Goal: Task Accomplishment & Management: Manage account settings

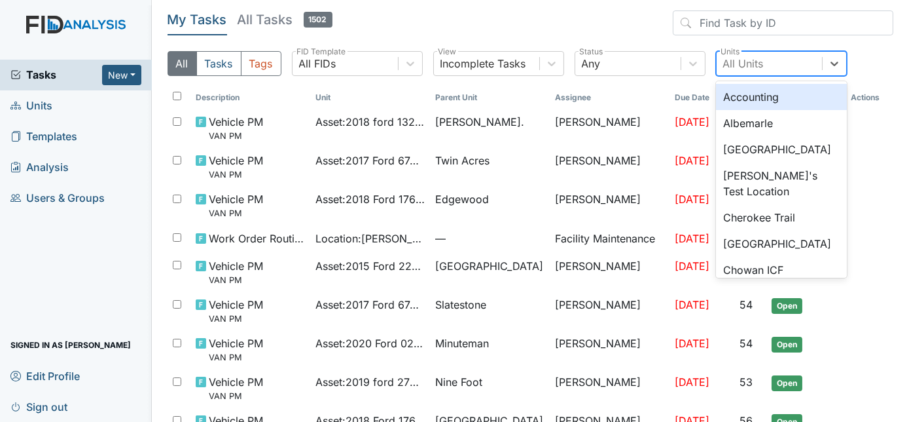
click at [779, 64] on div "All Units" at bounding box center [769, 64] width 105 height 24
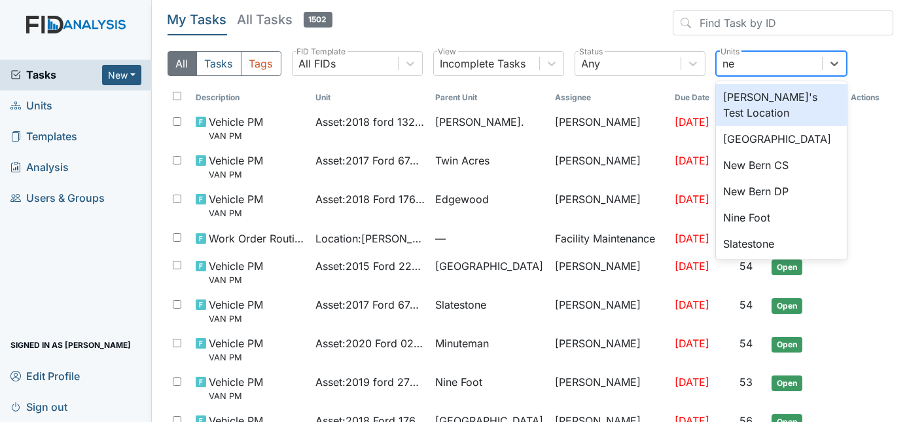
type input "new"
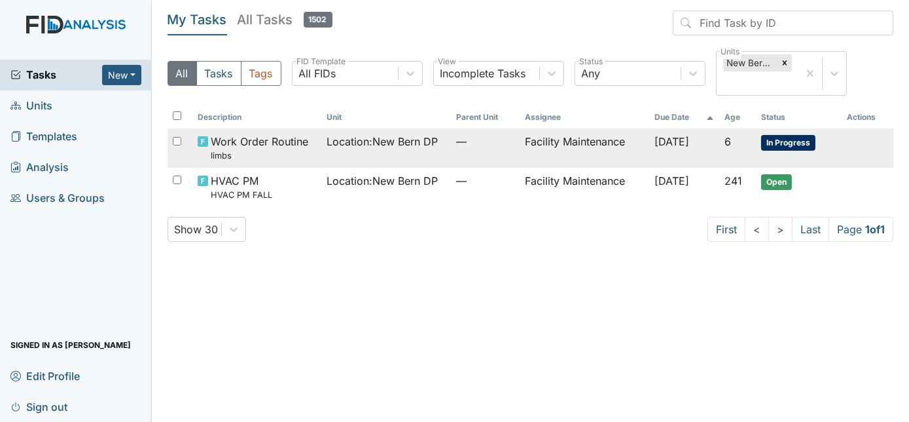
click at [434, 150] on td "Location : New Bern DP" at bounding box center [386, 147] width 130 height 39
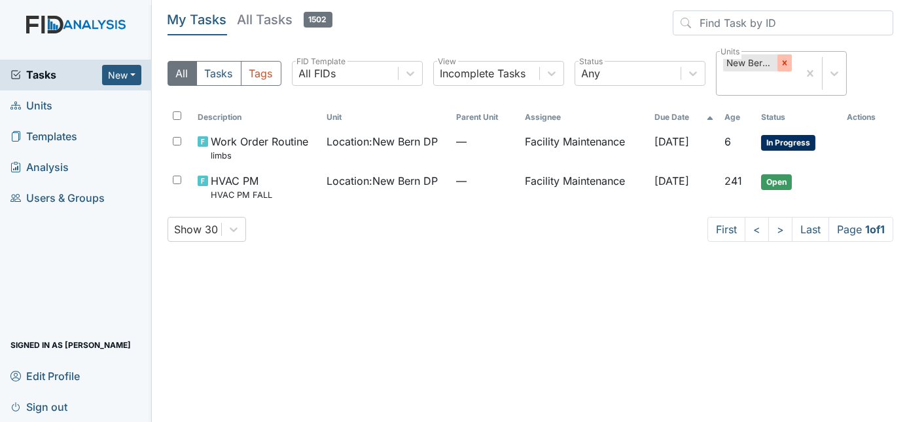
click at [783, 63] on icon at bounding box center [784, 63] width 5 height 5
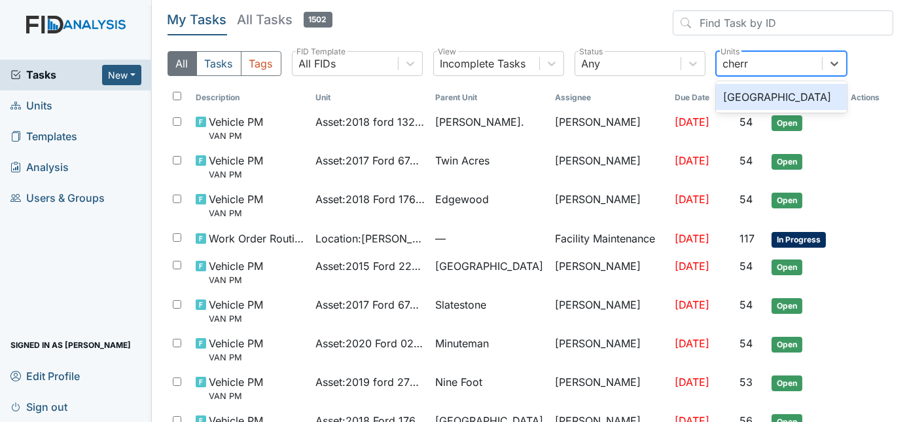
type input "cherry"
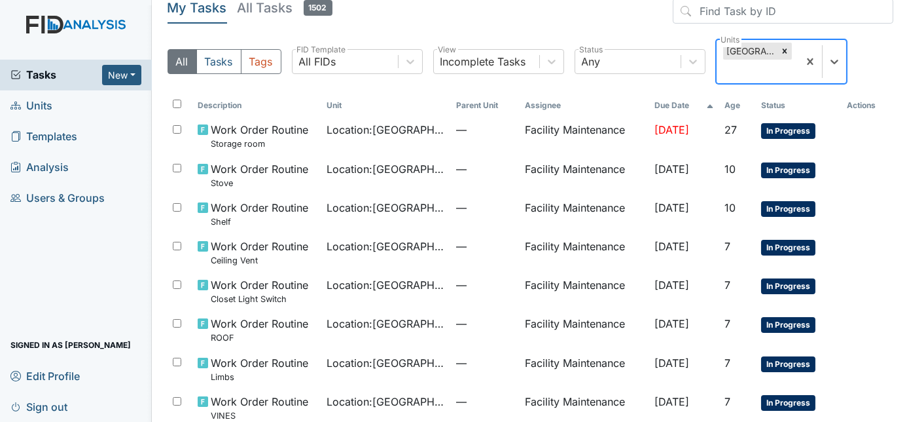
scroll to position [5, 0]
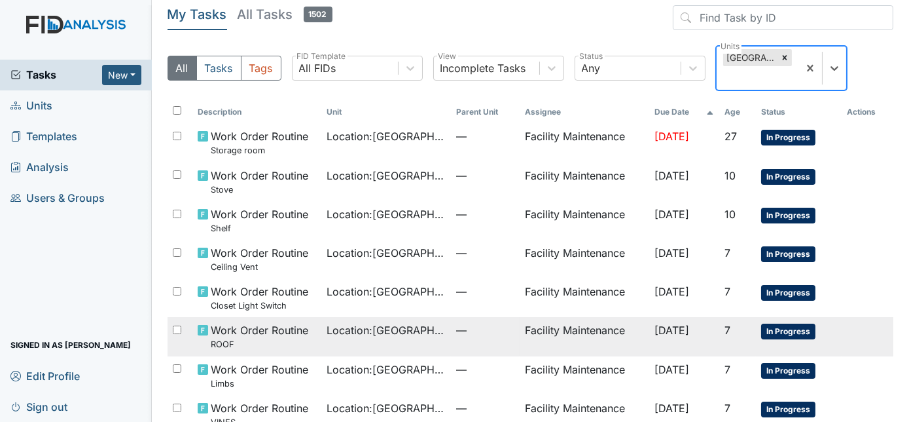
click at [486, 342] on td "—" at bounding box center [485, 336] width 69 height 39
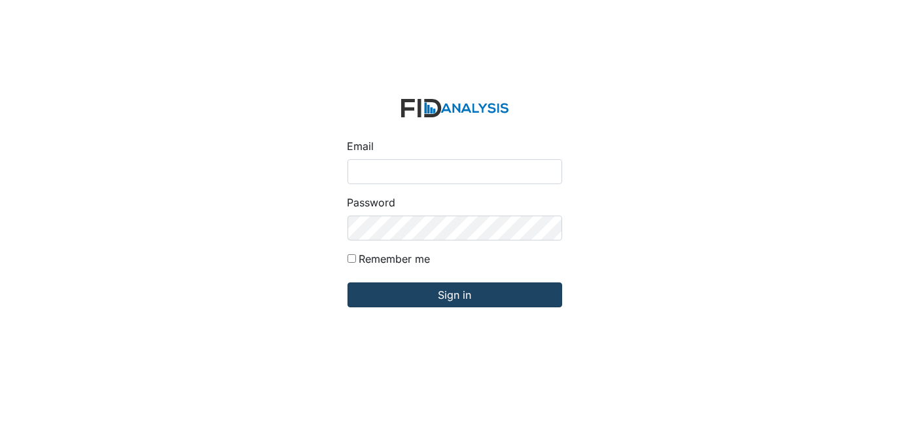
type input "[EMAIL_ADDRESS][DOMAIN_NAME]"
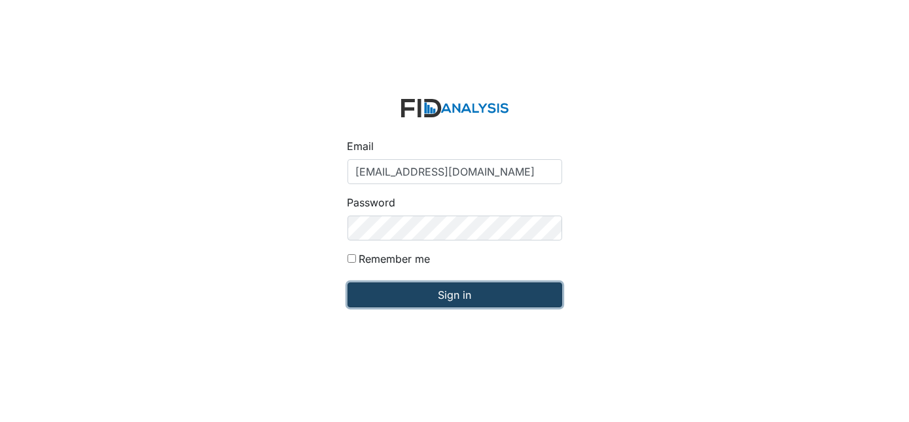
click at [444, 305] on input "Sign in" at bounding box center [455, 294] width 215 height 25
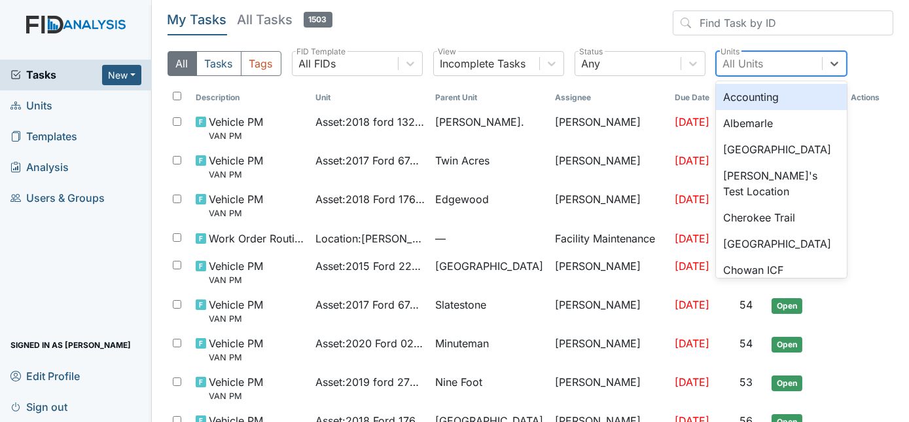
click at [741, 63] on div "All Units" at bounding box center [744, 64] width 41 height 16
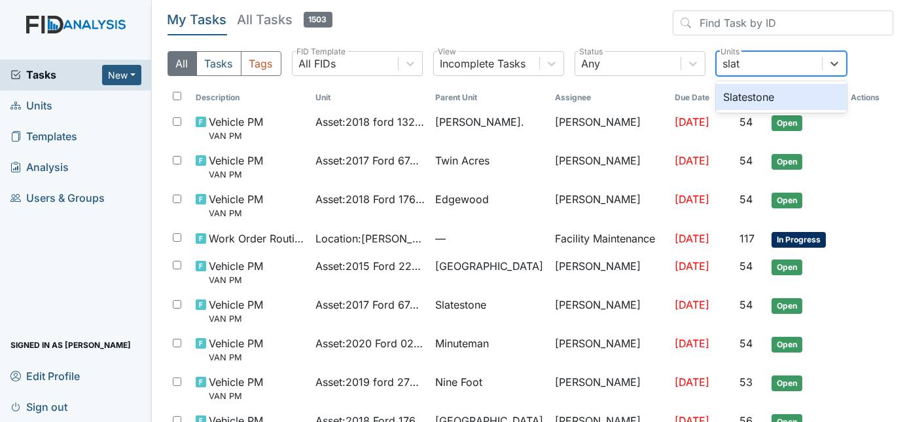
type input "slate"
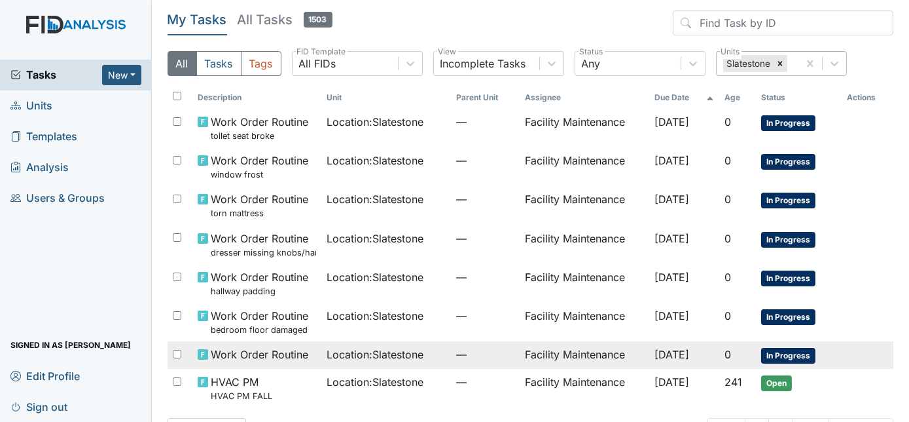
click at [451, 359] on td "—" at bounding box center [485, 354] width 69 height 27
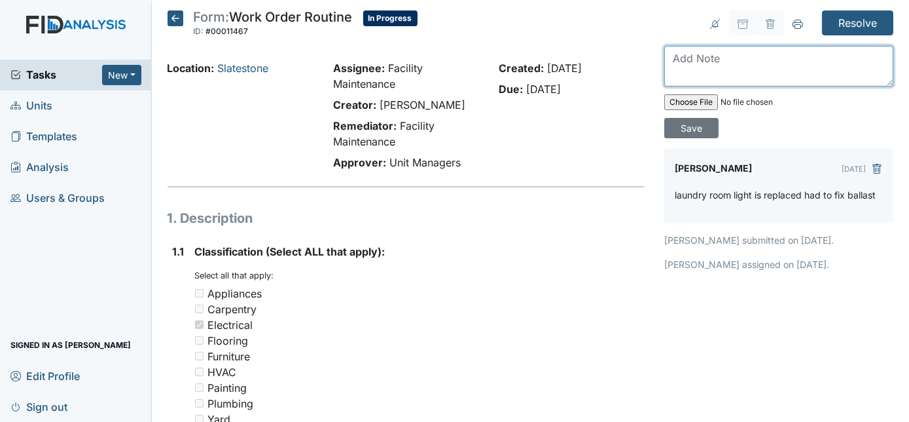
click at [692, 64] on textarea at bounding box center [779, 66] width 229 height 41
type textarea "replaced bathroom light switch plate"
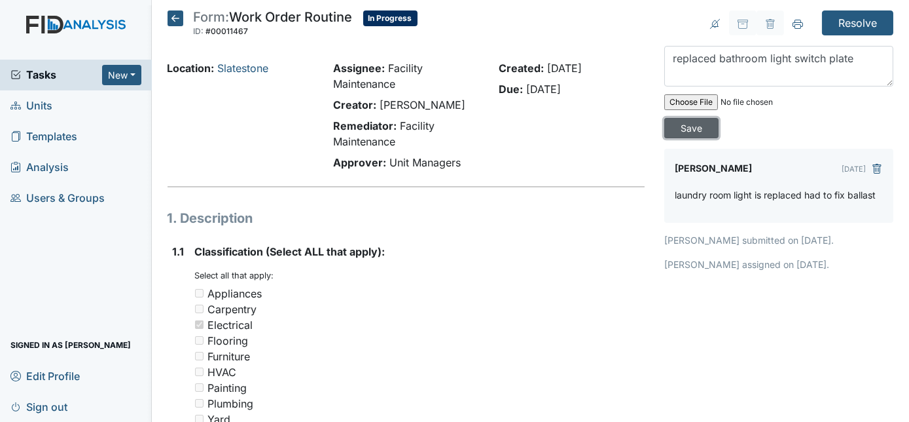
click at [719, 118] on input "Save" at bounding box center [692, 128] width 54 height 20
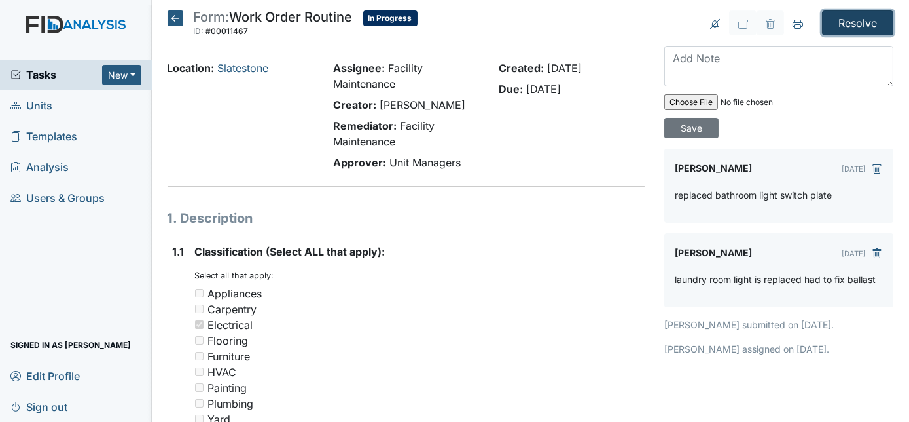
click at [852, 21] on input "Resolve" at bounding box center [857, 22] width 71 height 25
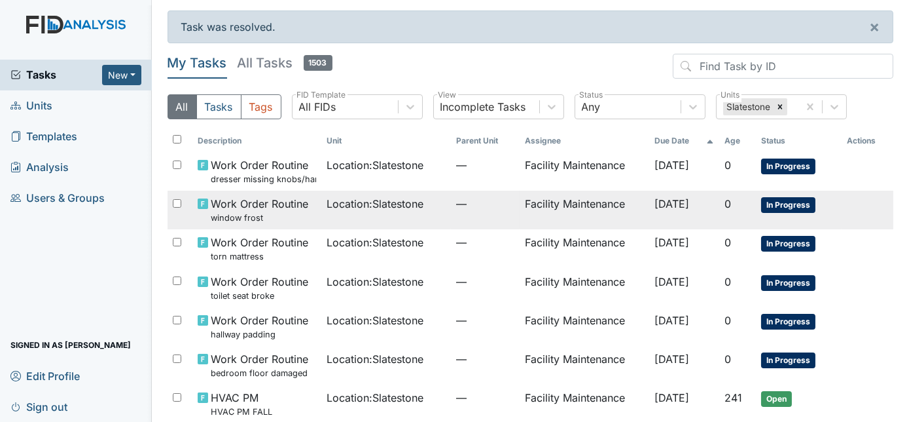
click at [362, 203] on span "Location : Slatestone" at bounding box center [375, 204] width 97 height 16
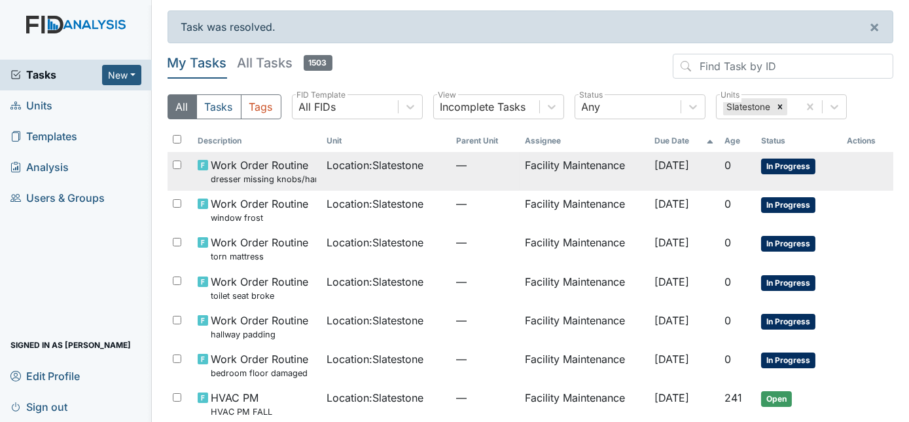
click at [336, 173] on td "Location : Slatestone" at bounding box center [386, 171] width 130 height 39
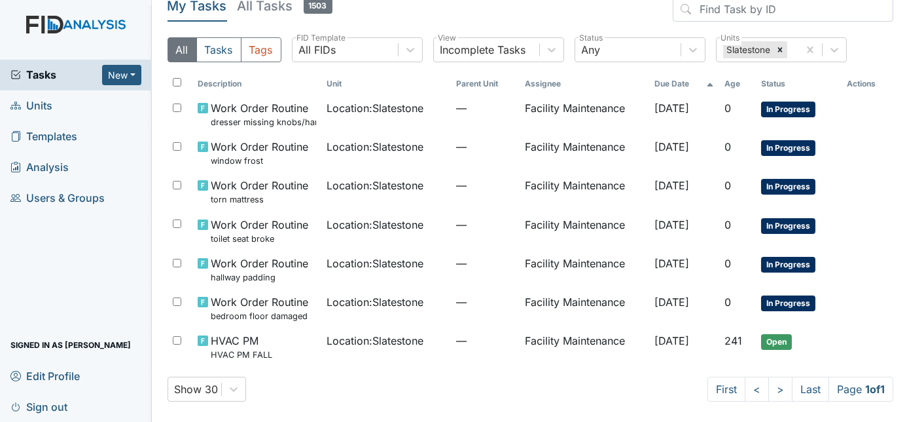
scroll to position [58, 0]
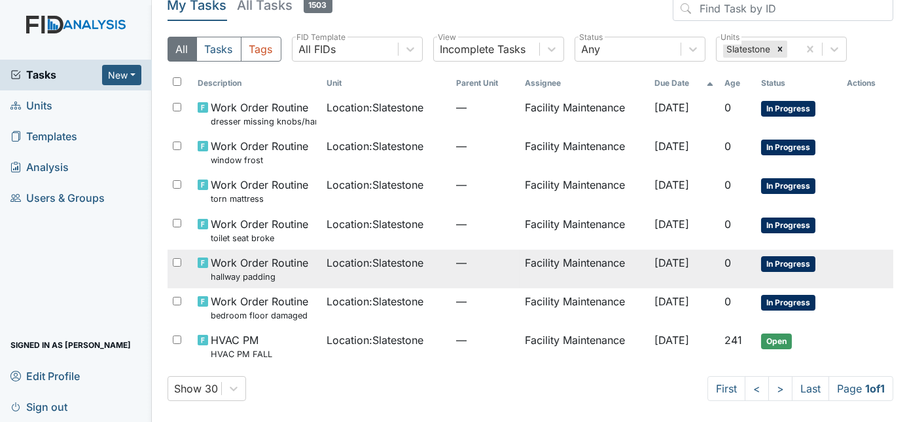
click at [393, 270] on td "Location : Slatestone" at bounding box center [386, 268] width 130 height 39
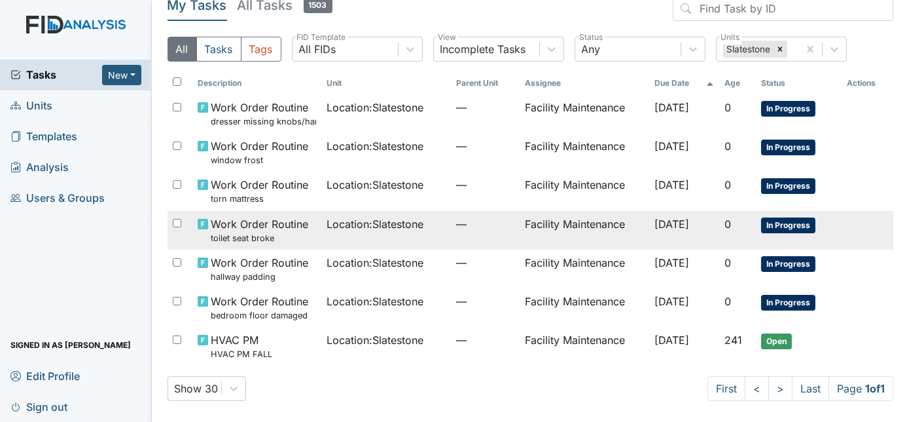
click at [417, 229] on span "Location : Slatestone" at bounding box center [375, 224] width 97 height 16
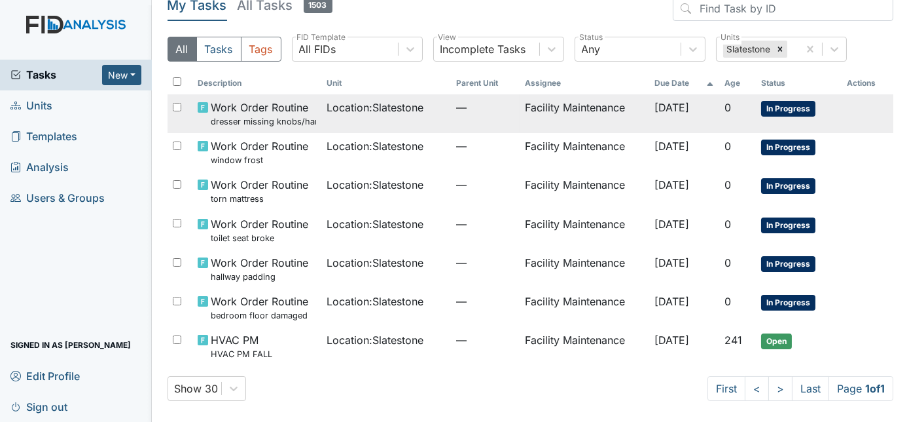
click at [420, 113] on div "Location : Slatestone" at bounding box center [386, 108] width 119 height 16
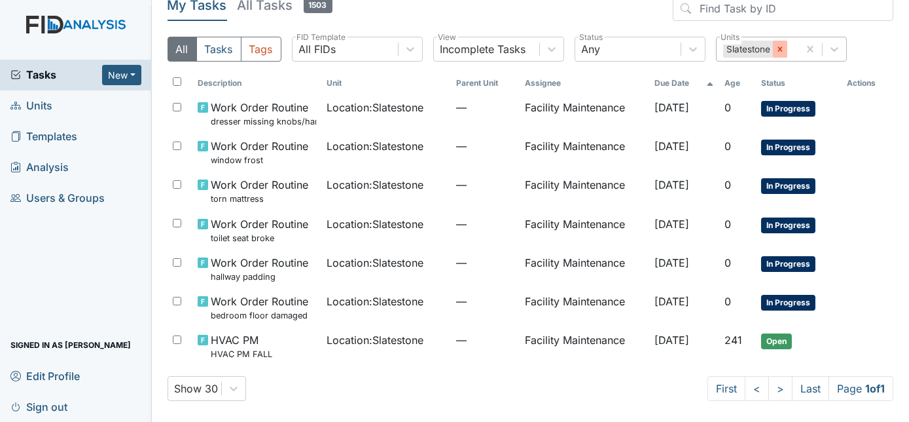
click at [784, 48] on icon at bounding box center [780, 49] width 9 height 9
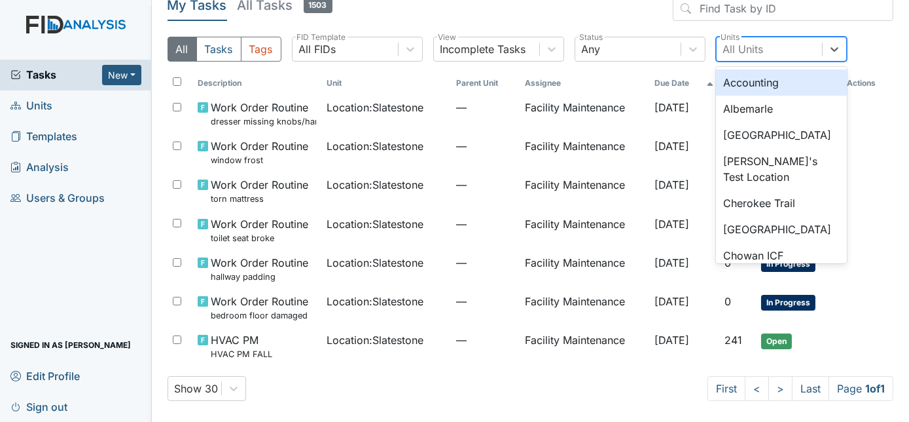
drag, startPoint x: 784, startPoint y: 48, endPoint x: 780, endPoint y: 64, distance: 15.4
click at [780, 64] on div "All Tasks Tags All FIDs FID Template Incomplete Tasks View Any Status option Sl…" at bounding box center [531, 54] width 727 height 35
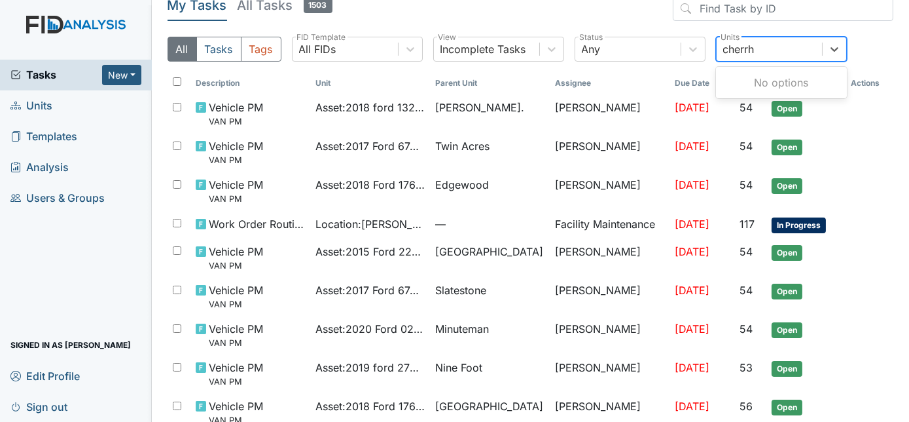
type input "cherr"
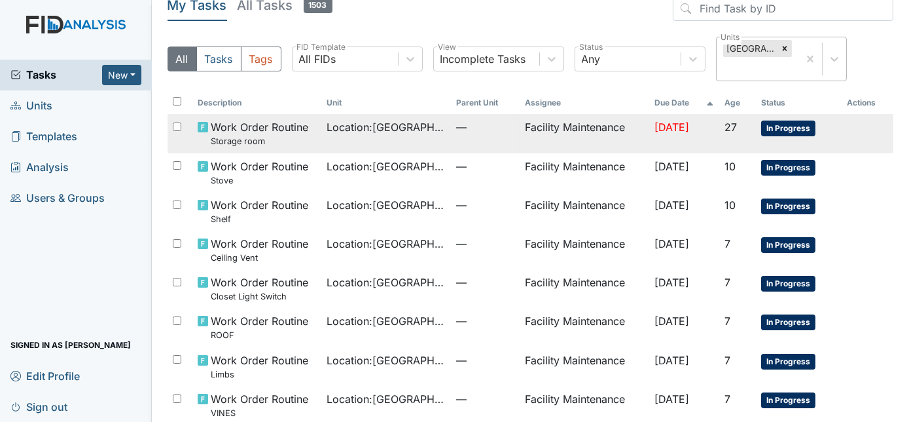
click at [459, 131] on span "—" at bounding box center [485, 127] width 58 height 16
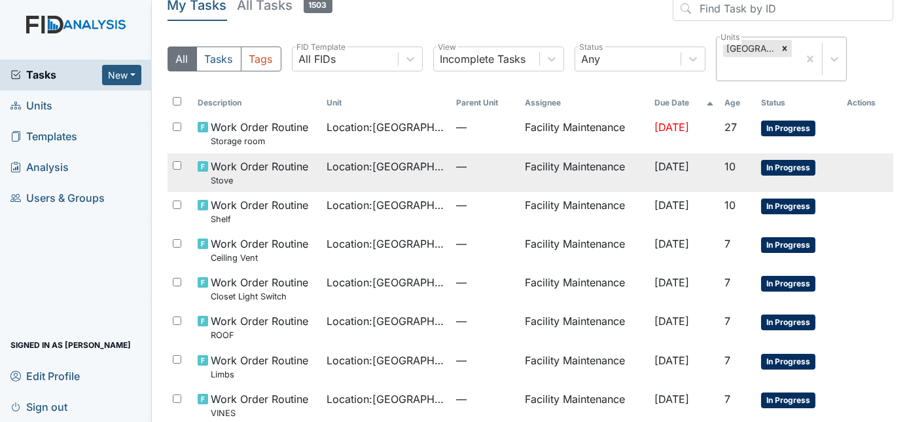
click at [375, 176] on td "Location : Cherry Lane" at bounding box center [386, 172] width 130 height 39
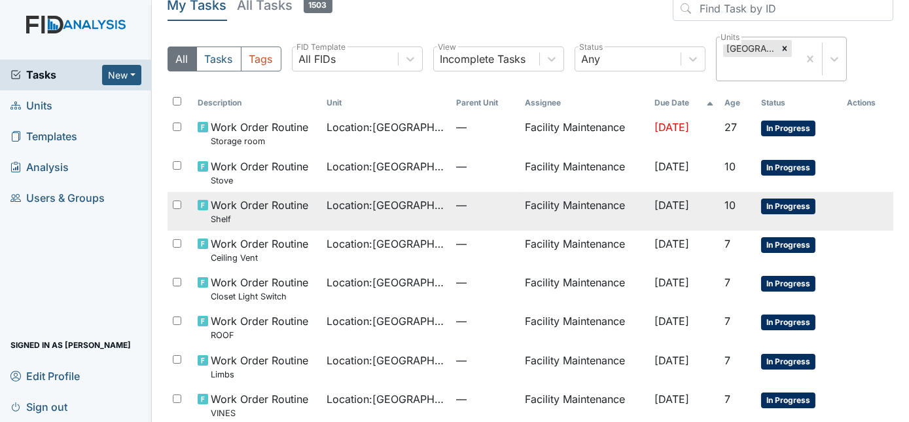
click at [328, 211] on span "Location : Cherry Lane" at bounding box center [386, 205] width 119 height 16
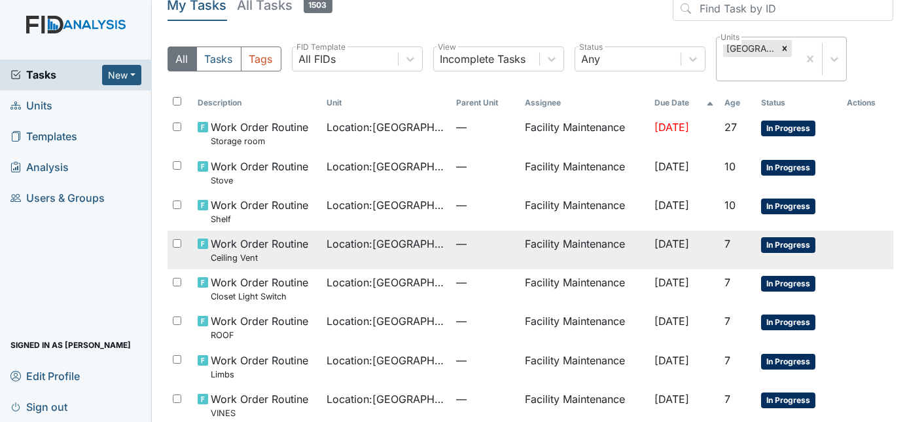
click at [432, 254] on td "Location : Cherry Lane" at bounding box center [386, 249] width 130 height 39
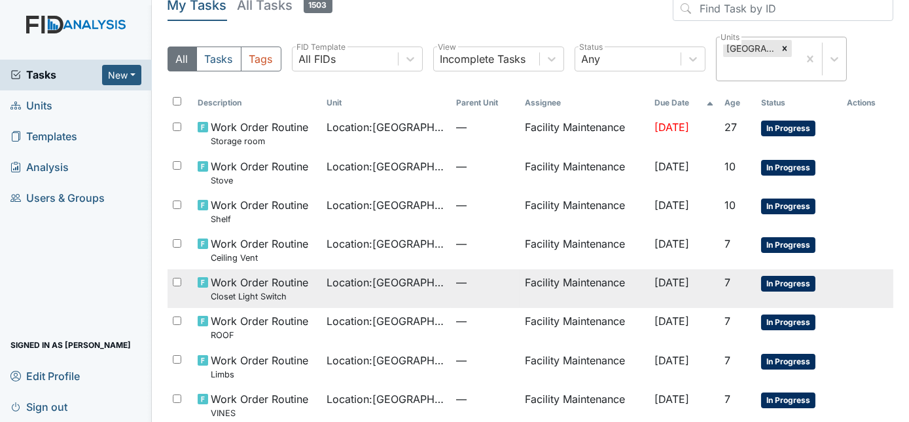
click at [354, 291] on td "Location : Cherry Lane" at bounding box center [386, 288] width 130 height 39
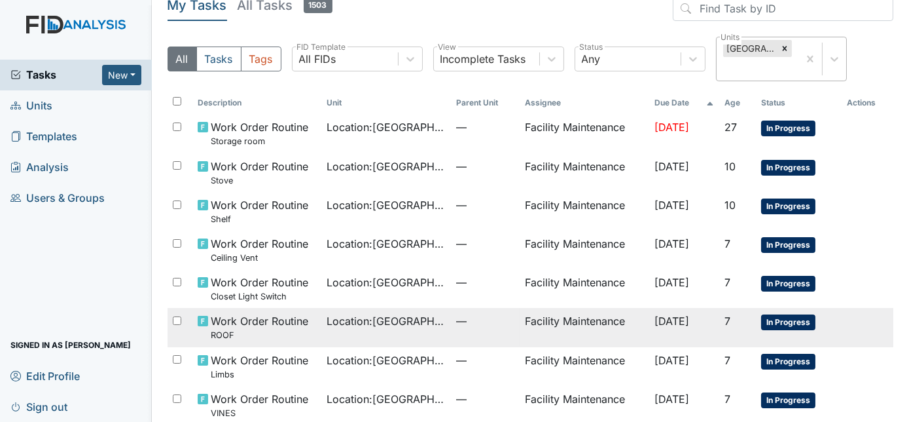
click at [411, 337] on td "Location : Cherry Lane" at bounding box center [386, 327] width 130 height 39
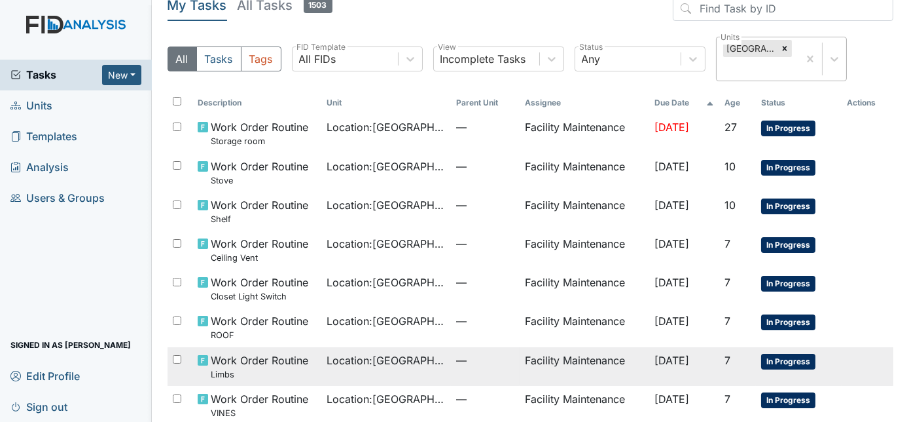
click at [473, 363] on span "—" at bounding box center [485, 360] width 58 height 16
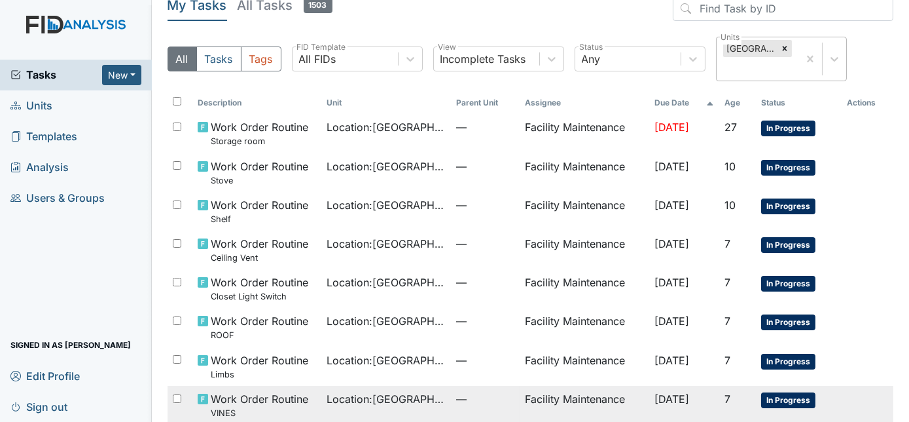
click at [355, 405] on span "Location : Cherry Lane" at bounding box center [386, 399] width 119 height 16
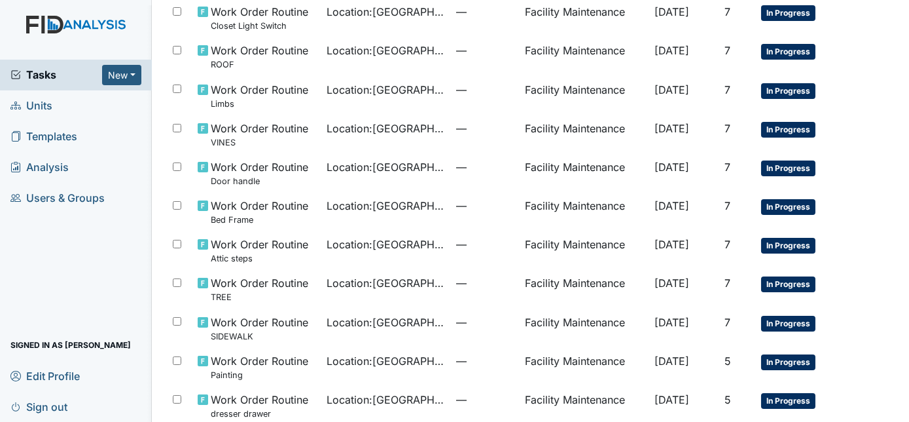
scroll to position [342, 0]
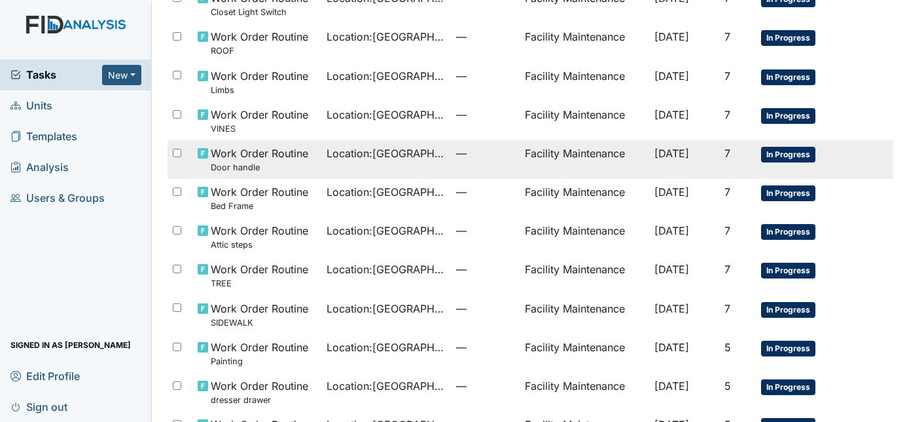
click at [451, 162] on td "—" at bounding box center [485, 159] width 69 height 39
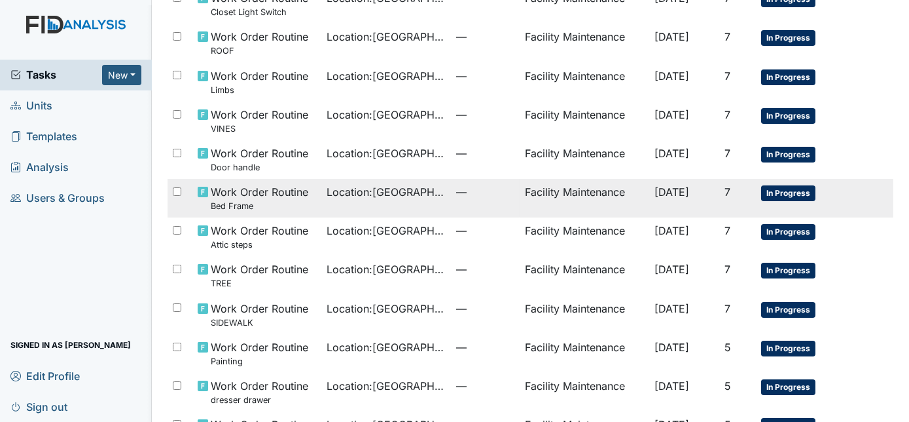
click at [354, 202] on td "Location : Cherry Lane" at bounding box center [386, 198] width 130 height 39
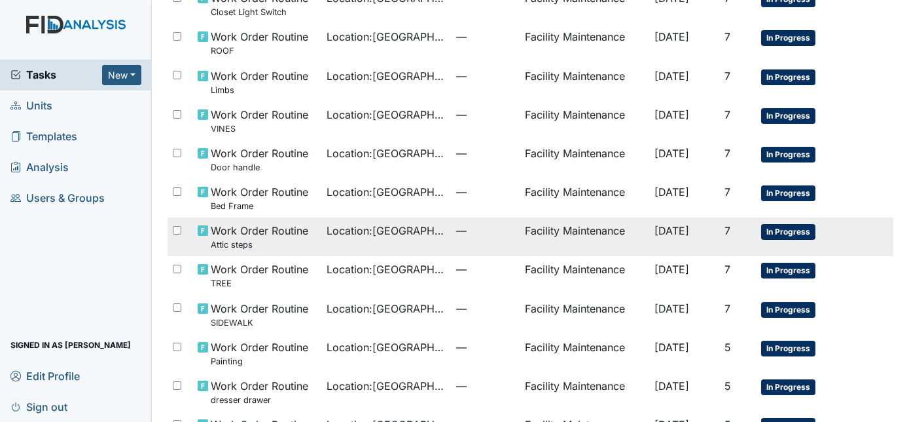
click at [365, 242] on td "Location : Cherry Lane" at bounding box center [386, 236] width 130 height 39
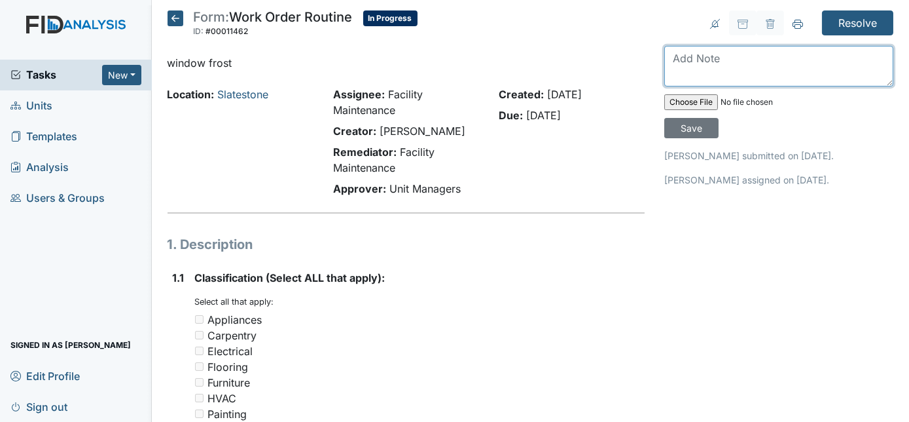
click at [741, 65] on textarea at bounding box center [779, 66] width 229 height 41
type textarea "sprayed frosting on bedroom windows 5 and 4"
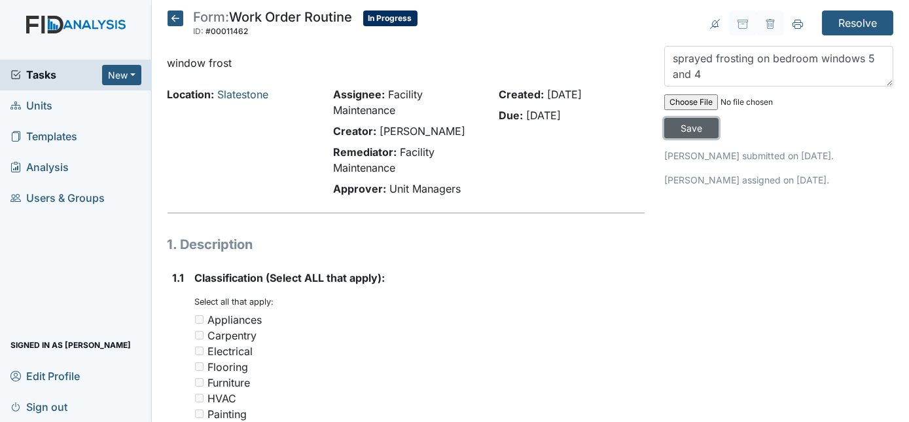
click at [719, 118] on input "Save" at bounding box center [692, 128] width 54 height 20
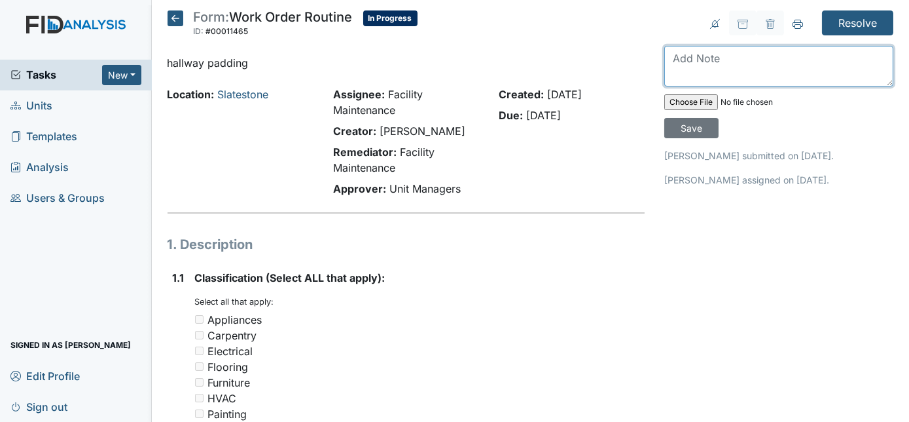
click at [731, 68] on textarea at bounding box center [779, 66] width 229 height 41
type textarea "got new padding put in staff room"
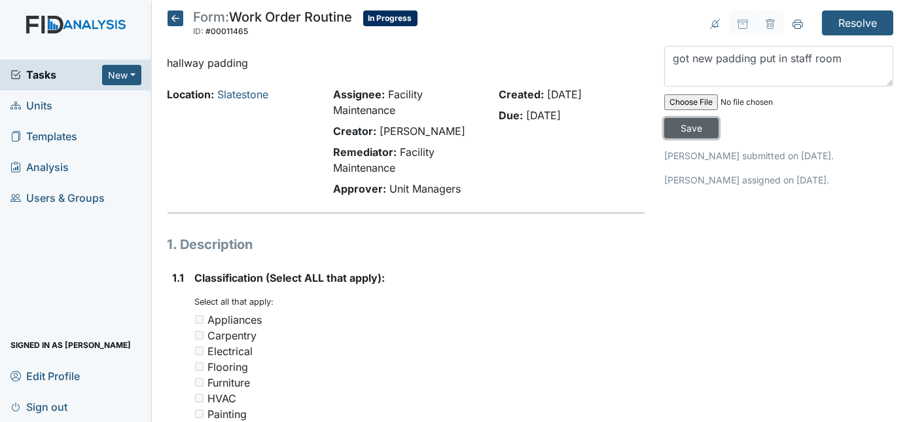
click at [719, 118] on input "Save" at bounding box center [692, 128] width 54 height 20
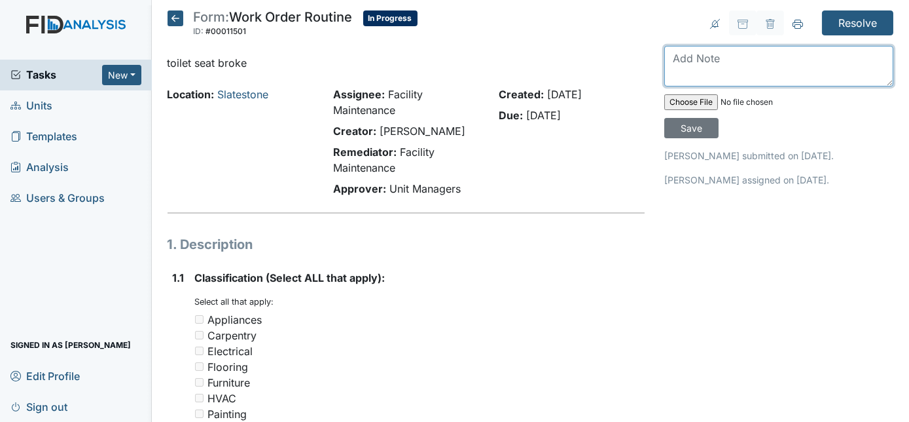
click at [703, 58] on textarea at bounding box center [779, 66] width 229 height 41
type textarea "new toilet seat in staff room"
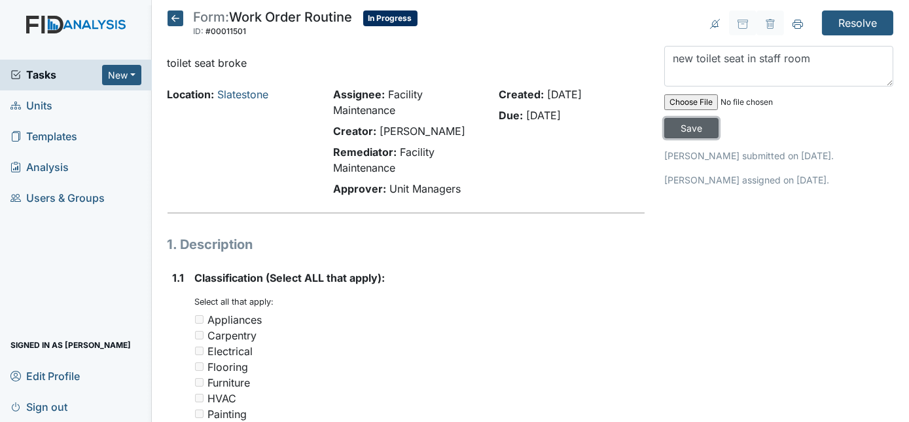
click at [719, 118] on input "Save" at bounding box center [692, 128] width 54 height 20
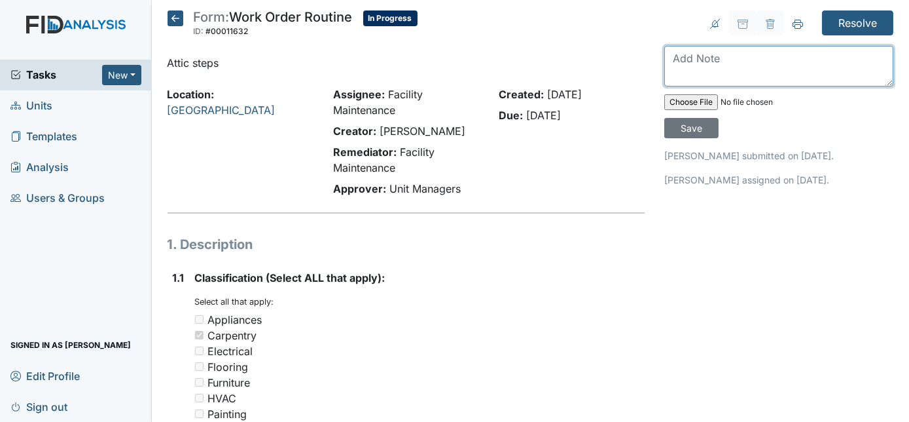
click at [756, 58] on textarea at bounding box center [779, 66] width 229 height 41
type textarea "attic steps do not require insulation"
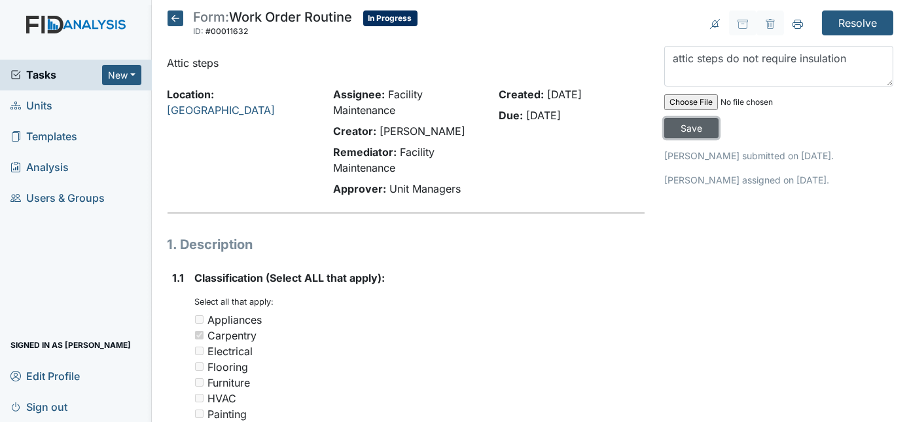
click at [719, 118] on input "Save" at bounding box center [692, 128] width 54 height 20
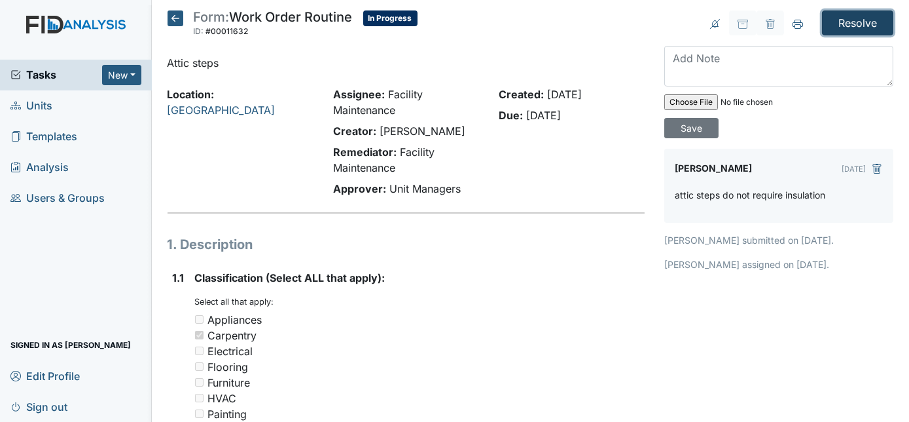
click at [840, 19] on input "Resolve" at bounding box center [857, 22] width 71 height 25
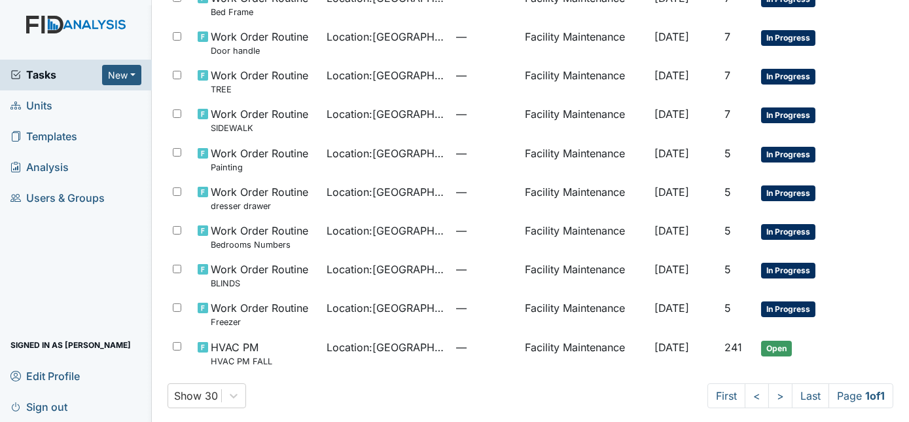
scroll to position [504, 0]
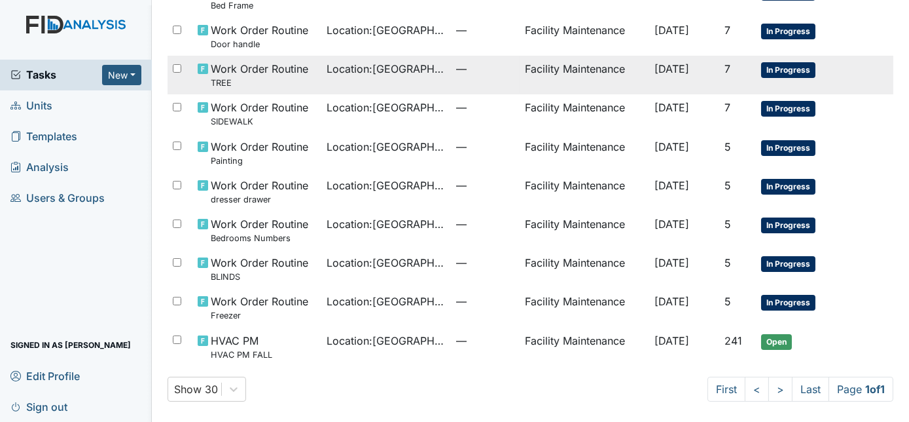
click at [384, 73] on span "Location : [GEOGRAPHIC_DATA]" at bounding box center [386, 69] width 119 height 16
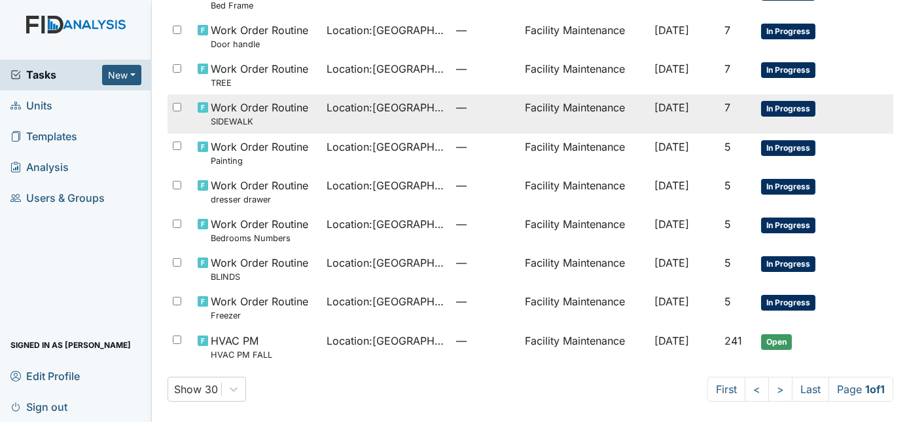
click at [388, 112] on span "Location : [GEOGRAPHIC_DATA]" at bounding box center [386, 108] width 119 height 16
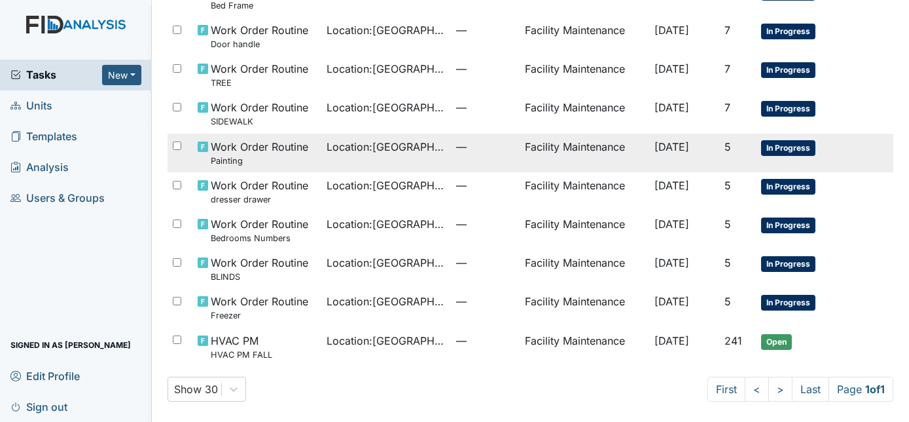
click at [429, 153] on td "Location : [GEOGRAPHIC_DATA]" at bounding box center [386, 153] width 130 height 39
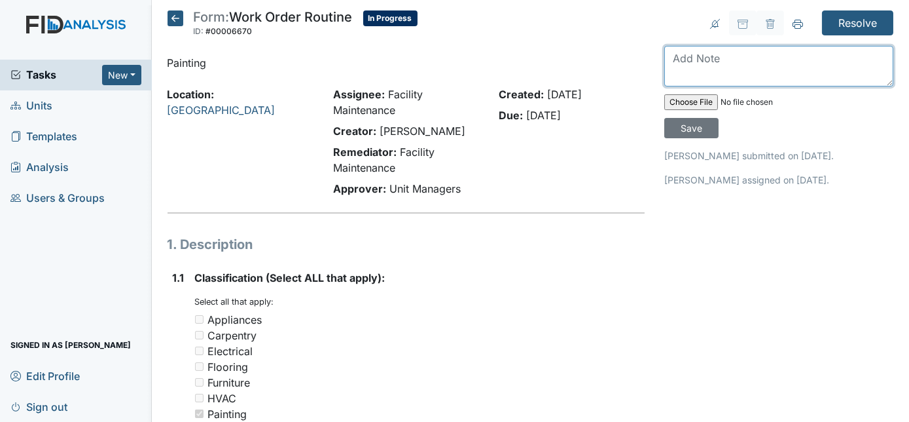
click at [707, 64] on textarea at bounding box center [779, 66] width 229 height 41
type textarea "will paint as needed per zach"
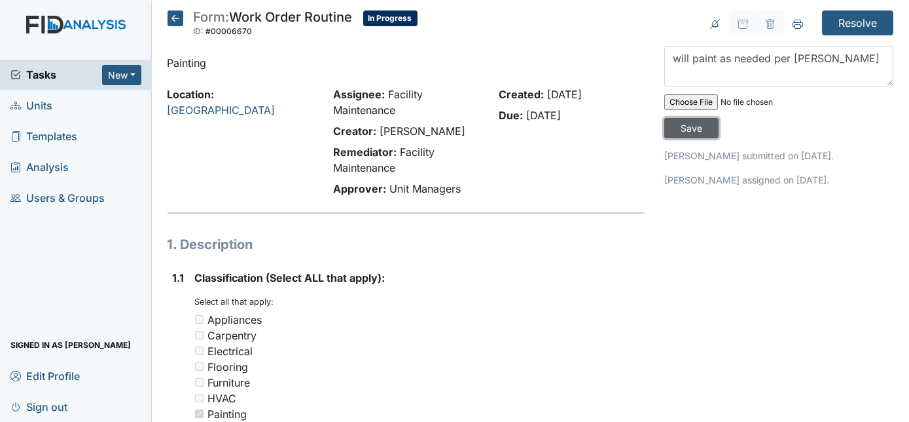
click at [719, 118] on input "Save" at bounding box center [692, 128] width 54 height 20
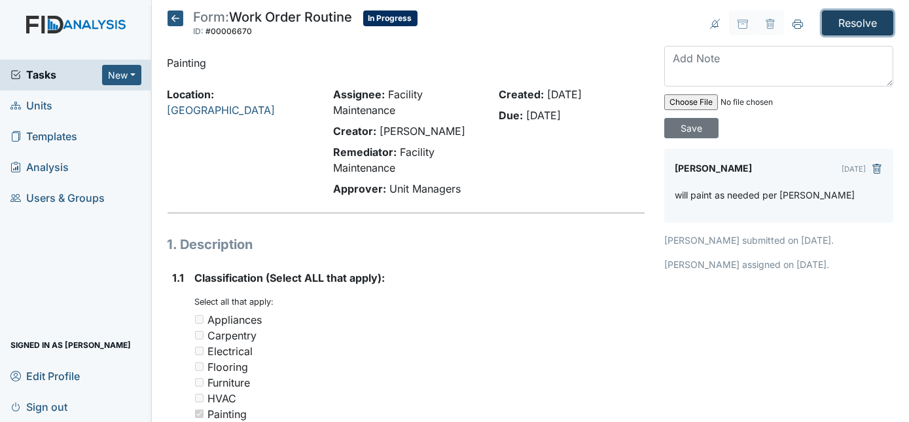
click at [855, 16] on input "Resolve" at bounding box center [857, 22] width 71 height 25
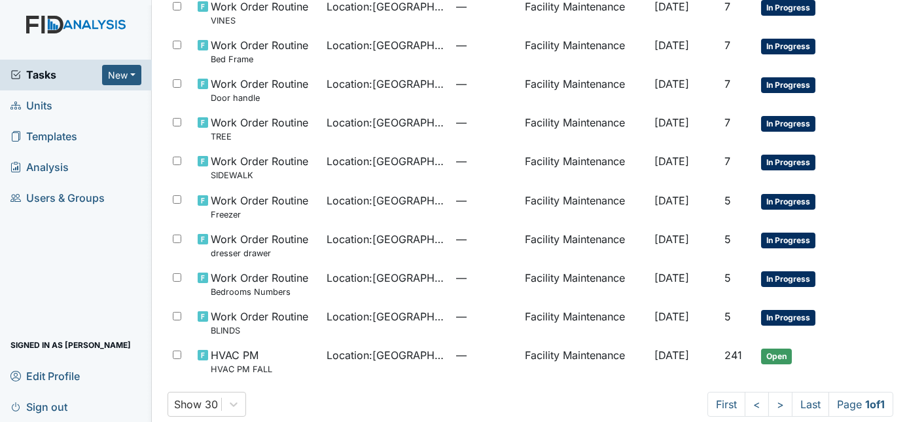
scroll to position [464, 0]
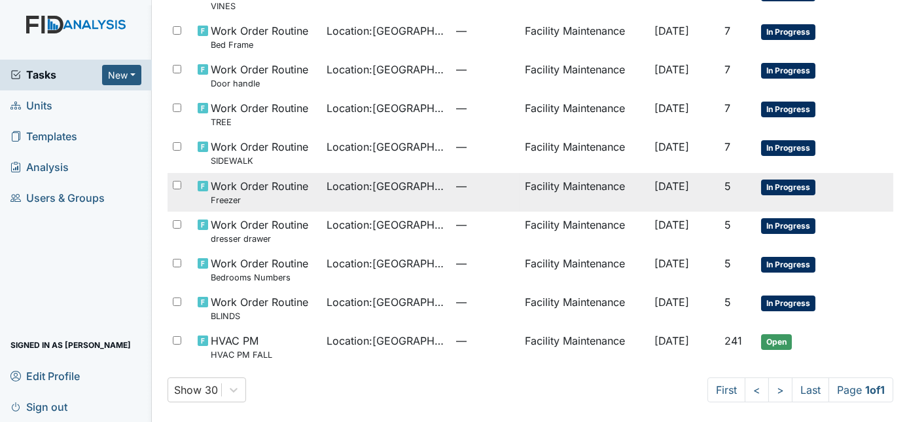
click at [420, 185] on span "Location : [GEOGRAPHIC_DATA]" at bounding box center [386, 186] width 119 height 16
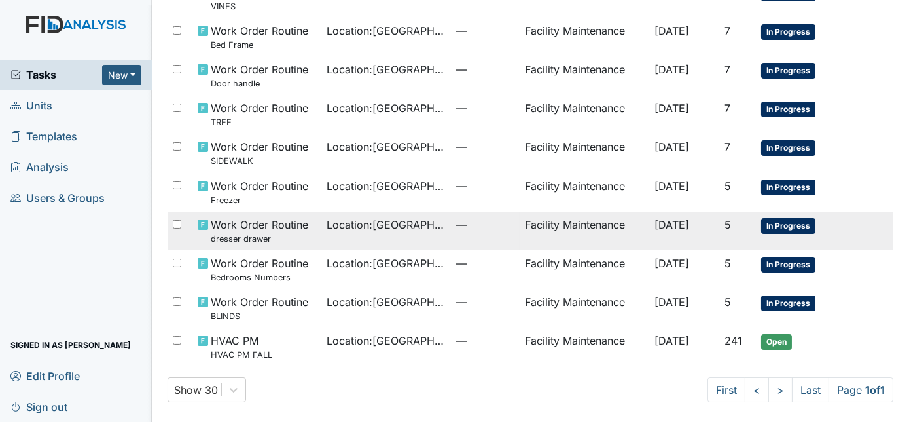
click at [403, 229] on span "Location : [GEOGRAPHIC_DATA]" at bounding box center [386, 225] width 119 height 16
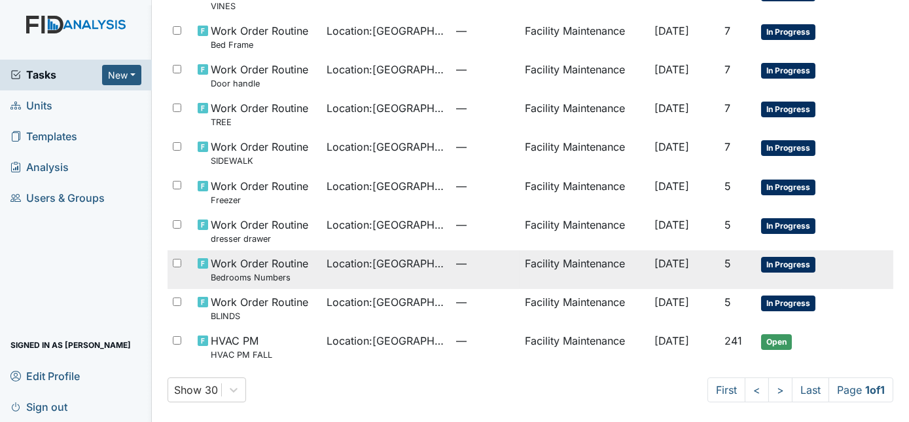
click at [378, 273] on td "Location : [GEOGRAPHIC_DATA]" at bounding box center [386, 269] width 130 height 39
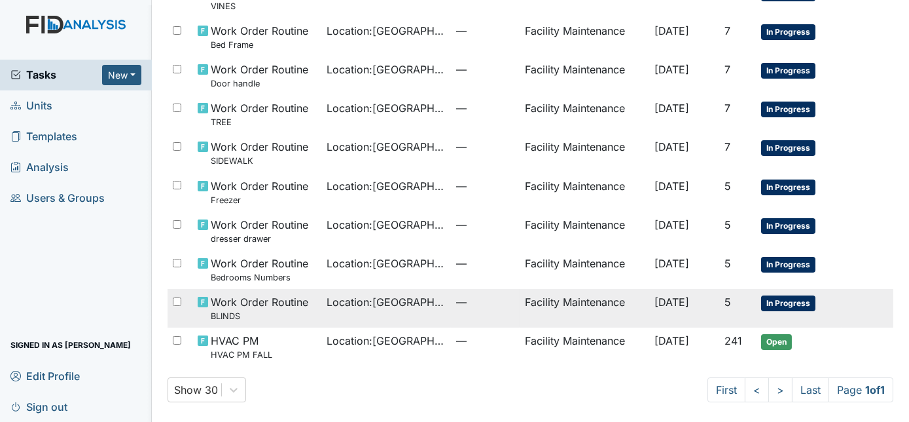
click at [388, 314] on td "Location : [GEOGRAPHIC_DATA]" at bounding box center [386, 308] width 130 height 39
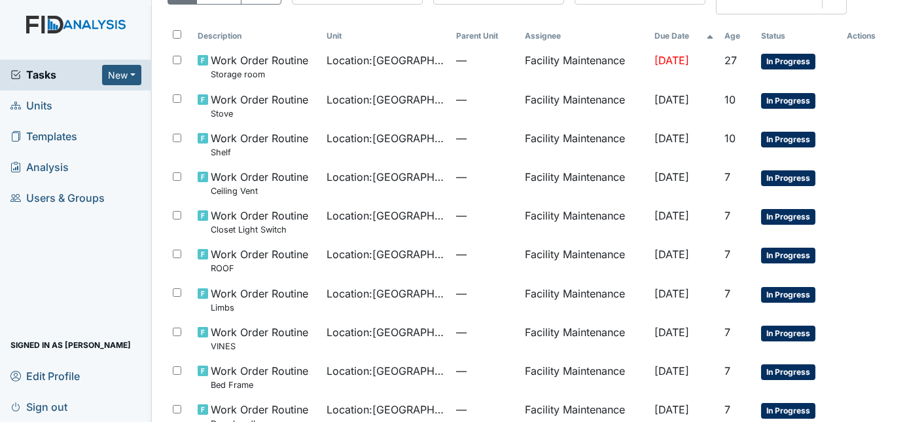
scroll to position [68, 0]
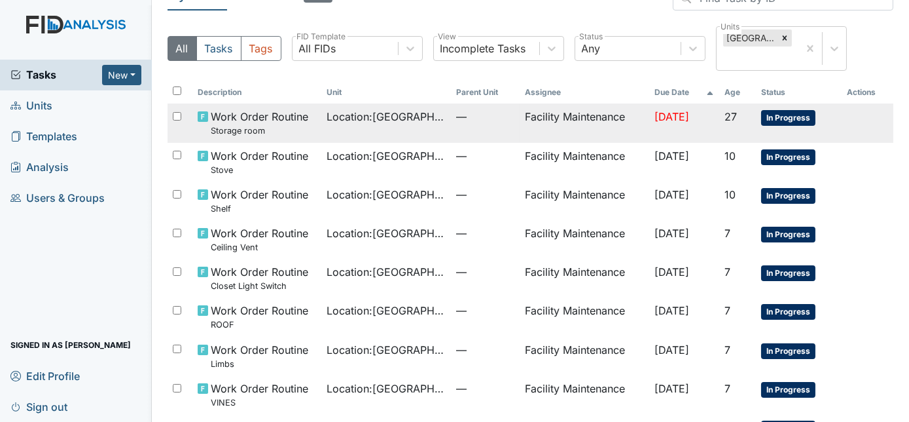
click at [543, 120] on td "Facility Maintenance" at bounding box center [585, 122] width 130 height 39
